Goal: Information Seeking & Learning: Learn about a topic

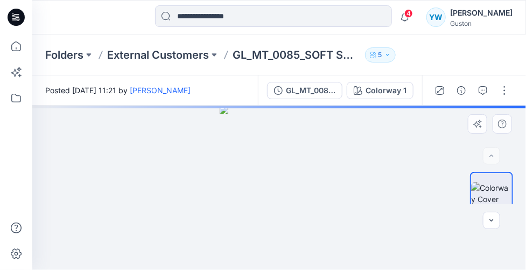
drag, startPoint x: 278, startPoint y: 220, endPoint x: 250, endPoint y: 212, distance: 28.8
click at [250, 212] on img at bounding box center [280, 188] width 120 height 164
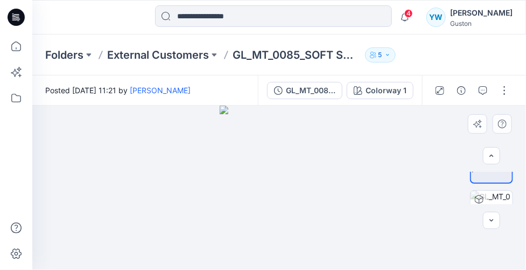
scroll to position [60, 0]
drag, startPoint x: 293, startPoint y: 188, endPoint x: 270, endPoint y: 190, distance: 23.2
click at [272, 190] on img at bounding box center [280, 188] width 120 height 164
drag, startPoint x: 265, startPoint y: 163, endPoint x: 271, endPoint y: 135, distance: 28.5
click at [266, 156] on img at bounding box center [280, 188] width 120 height 164
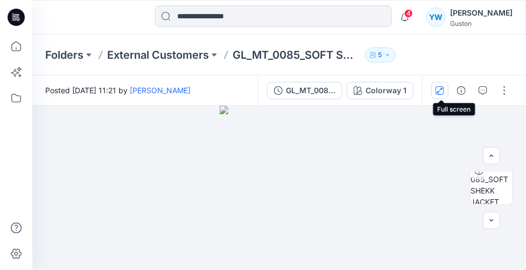
click at [443, 89] on icon "button" at bounding box center [439, 89] width 5 height 5
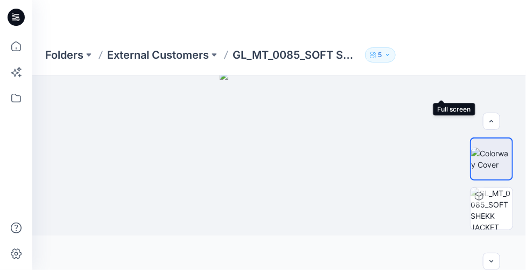
scroll to position [0, 0]
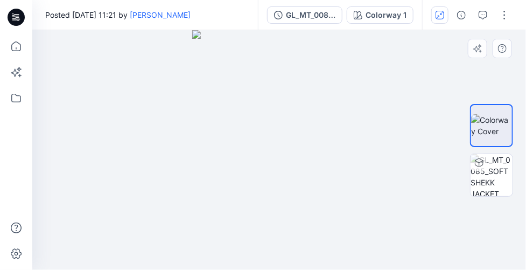
drag, startPoint x: 269, startPoint y: 153, endPoint x: 208, endPoint y: 167, distance: 62.4
click at [208, 167] on img at bounding box center [279, 150] width 174 height 240
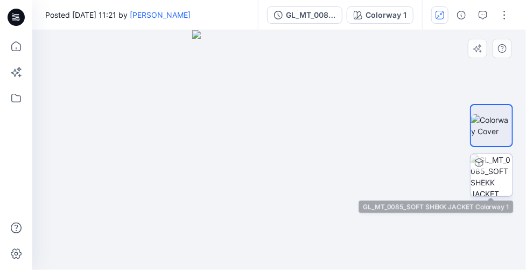
click at [485, 174] on img at bounding box center [492, 175] width 42 height 42
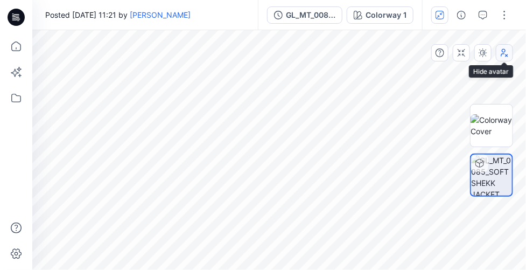
click at [506, 53] on icon "button" at bounding box center [504, 52] width 9 height 9
click at [406, 129] on div at bounding box center [279, 150] width 494 height 240
click at [484, 54] on icon "button" at bounding box center [483, 52] width 9 height 9
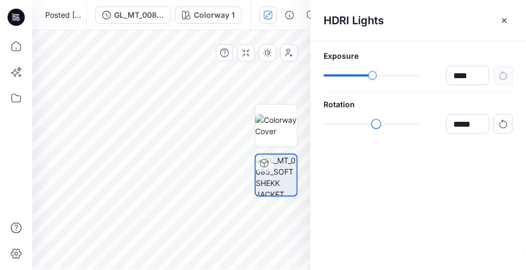
click at [376, 121] on div "slider-ex-1" at bounding box center [376, 124] width 10 height 10
type input "*****"
click at [303, 118] on div "Colorway 1 All Materials By Piece Select All artwork Bartack_1/2" fabric DBL-Po…" at bounding box center [279, 150] width 494 height 240
type input "******"
click at [380, 80] on div "******" at bounding box center [419, 75] width 190 height 19
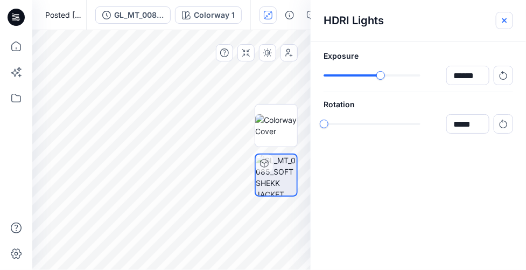
click at [509, 15] on button "button" at bounding box center [504, 20] width 17 height 17
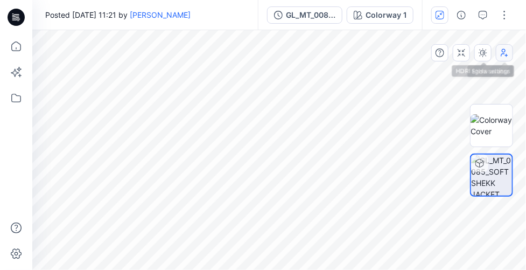
click at [503, 54] on icon "button" at bounding box center [504, 52] width 9 height 9
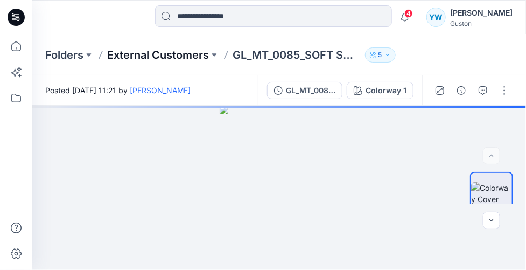
click at [187, 52] on p "External Customers" at bounding box center [158, 54] width 102 height 15
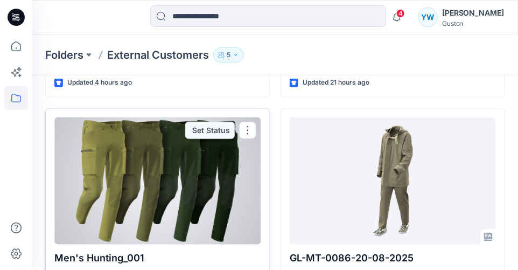
scroll to position [185, 0]
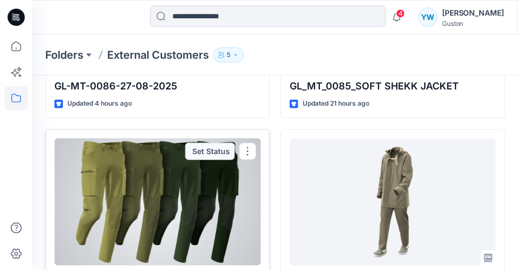
click at [137, 169] on div at bounding box center [157, 201] width 206 height 127
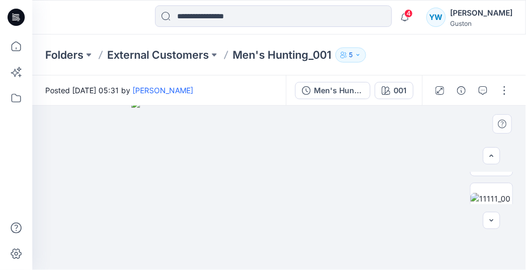
scroll to position [523, 0]
click at [497, 177] on img at bounding box center [492, 166] width 42 height 23
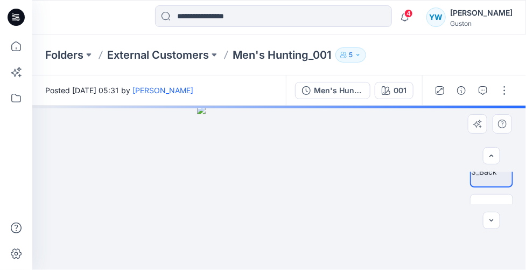
drag, startPoint x: 281, startPoint y: 175, endPoint x: 304, endPoint y: 179, distance: 24.0
click at [304, 179] on img at bounding box center [279, 188] width 164 height 164
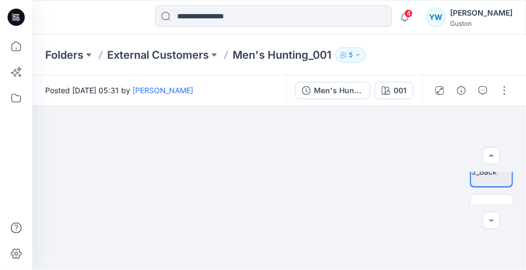
drag, startPoint x: 307, startPoint y: 162, endPoint x: 264, endPoint y: 291, distance: 136.2
click at [264, 269] on html "4 Notifications Tharindu Lakmal Perera shared GL-MT-0086-20-08-2025 in External…" at bounding box center [263, 135] width 526 height 270
drag, startPoint x: 317, startPoint y: 144, endPoint x: 249, endPoint y: 235, distance: 113.8
drag, startPoint x: 345, startPoint y: 134, endPoint x: 324, endPoint y: 242, distance: 109.7
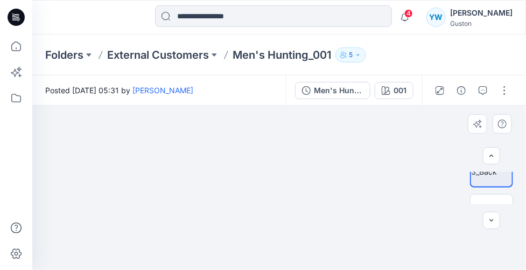
drag, startPoint x: 263, startPoint y: 151, endPoint x: 404, endPoint y: 234, distance: 164.1
drag, startPoint x: 339, startPoint y: 120, endPoint x: 347, endPoint y: 207, distance: 87.1
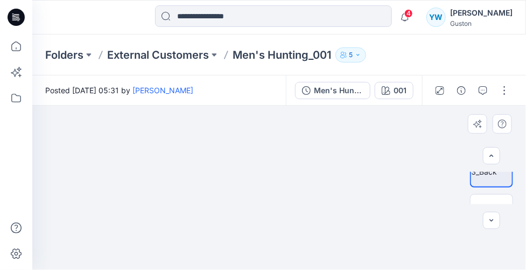
drag, startPoint x: 307, startPoint y: 152, endPoint x: 313, endPoint y: 221, distance: 69.1
drag, startPoint x: 318, startPoint y: 128, endPoint x: 322, endPoint y: 194, distance: 65.8
drag, startPoint x: 308, startPoint y: 139, endPoint x: 331, endPoint y: 211, distance: 75.6
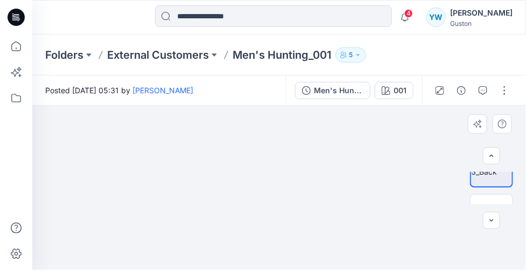
drag, startPoint x: 323, startPoint y: 169, endPoint x: 323, endPoint y: 218, distance: 49.0
click at [323, 218] on img at bounding box center [329, 11] width 1271 height 515
drag, startPoint x: 329, startPoint y: 139, endPoint x: 309, endPoint y: 220, distance: 83.7
click at [309, 220] on img at bounding box center [315, 50] width 1271 height 438
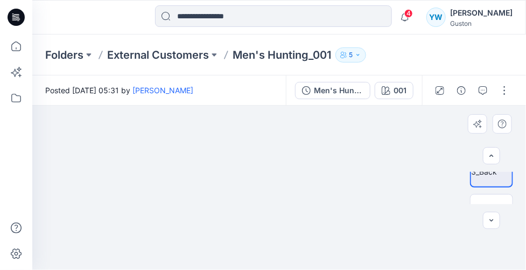
drag, startPoint x: 314, startPoint y: 131, endPoint x: 313, endPoint y: 212, distance: 80.2
click at [313, 212] on img at bounding box center [308, 102] width 1271 height 336
drag, startPoint x: 331, startPoint y: 178, endPoint x: 311, endPoint y: 230, distance: 56.4
click at [311, 230] on img at bounding box center [308, 101] width 1271 height 335
drag, startPoint x: 286, startPoint y: 130, endPoint x: 346, endPoint y: 169, distance: 71.2
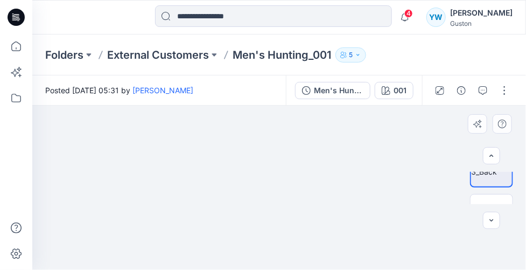
click at [346, 169] on img at bounding box center [348, 148] width 1271 height 244
drag, startPoint x: 281, startPoint y: 190, endPoint x: 333, endPoint y: 153, distance: 63.3
click at [333, 153] on img at bounding box center [334, 141] width 902 height 257
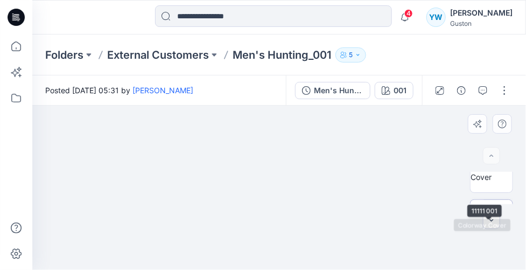
scroll to position [0, 0]
click at [484, 184] on img at bounding box center [492, 189] width 42 height 23
